Goal: Task Accomplishment & Management: Manage account settings

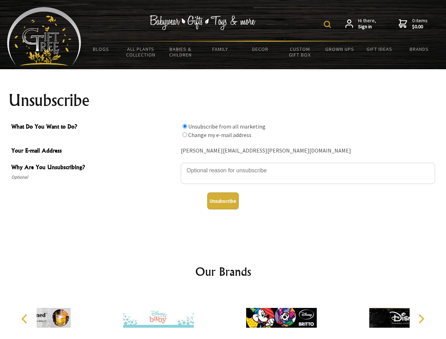
click at [328, 24] on img at bounding box center [327, 24] width 7 height 7
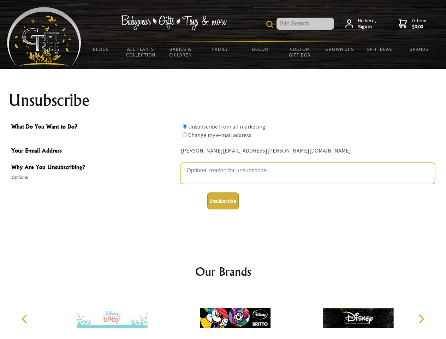
click at [223, 165] on textarea "Why Are You Unsubscribing?" at bounding box center [308, 173] width 254 height 21
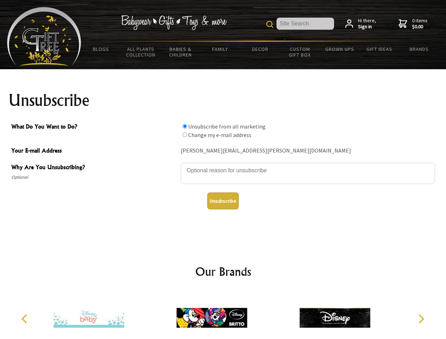
click at [185, 126] on input "What Do You Want to Do?" at bounding box center [184, 126] width 5 height 5
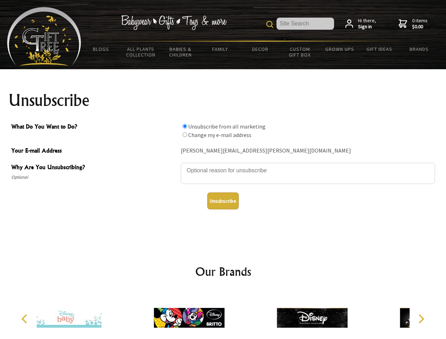
click at [185, 134] on input "What Do You Want to Do?" at bounding box center [184, 134] width 5 height 5
radio input "true"
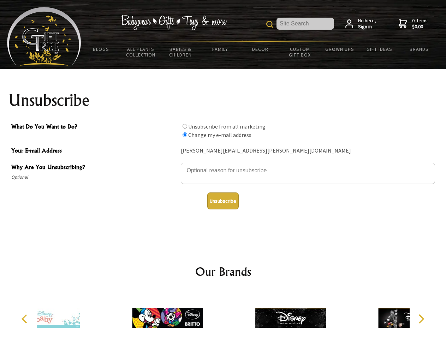
click at [223, 201] on button "Unsubscribe" at bounding box center [222, 200] width 31 height 17
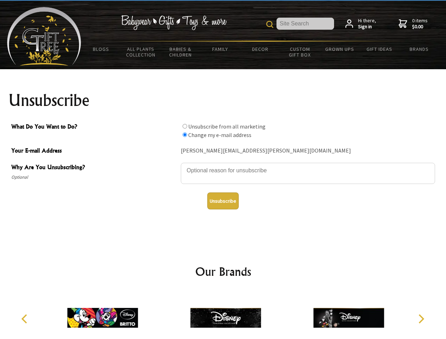
click at [25, 319] on icon "Previous" at bounding box center [24, 318] width 9 height 9
click at [421, 319] on icon "Next" at bounding box center [420, 318] width 9 height 9
